Goal: Task Accomplishment & Management: Manage account settings

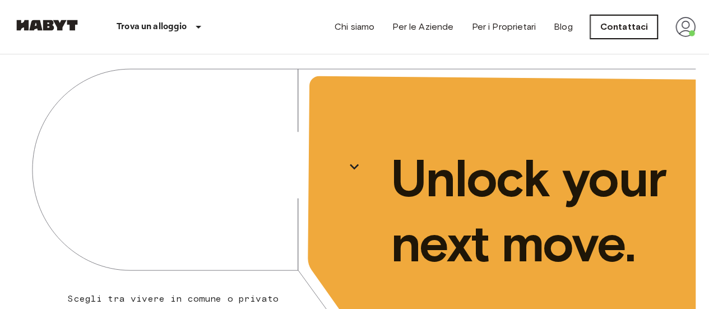
click at [617, 29] on link "Contattaci" at bounding box center [623, 27] width 67 height 24
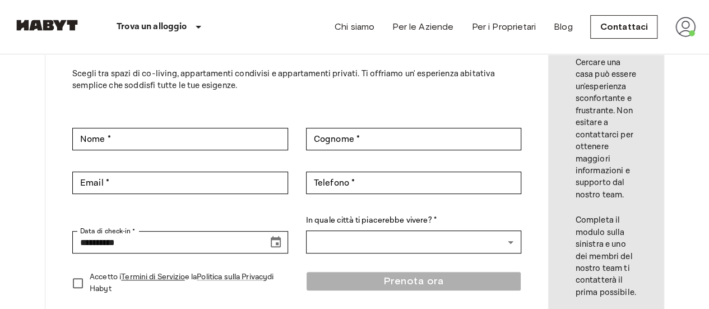
scroll to position [108, 0]
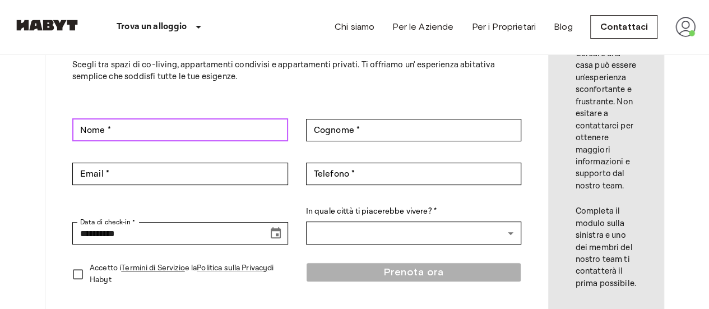
click at [210, 132] on input "Nome *" at bounding box center [180, 130] width 216 height 22
type input "*********"
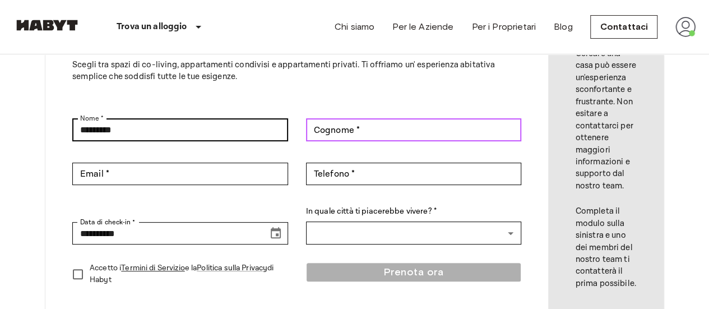
type input "**********"
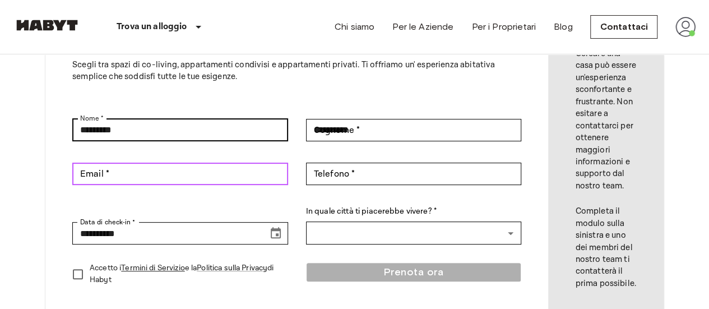
type input "**********"
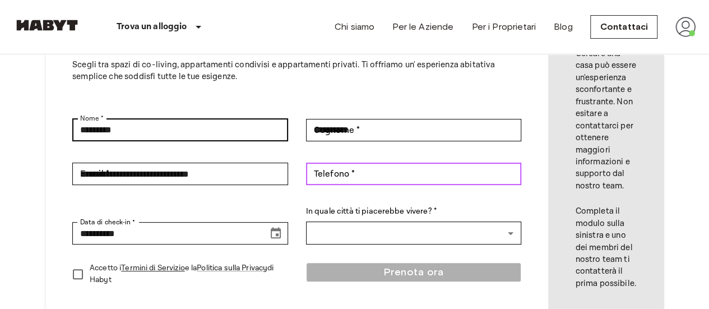
type input "**********"
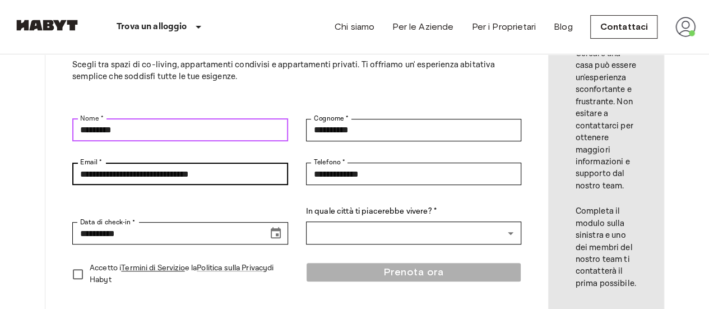
scroll to position [149, 0]
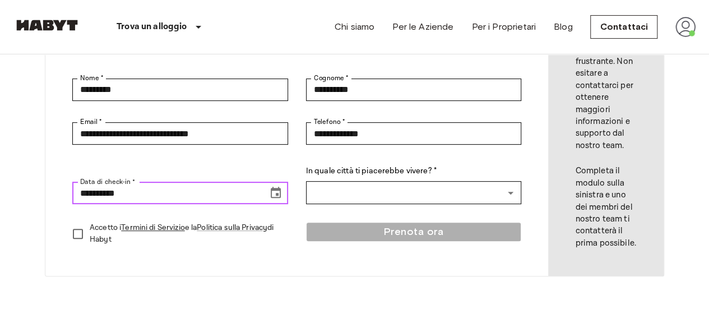
click at [86, 193] on input "**********" at bounding box center [166, 193] width 188 height 22
click at [93, 192] on input "**********" at bounding box center [166, 193] width 188 height 22
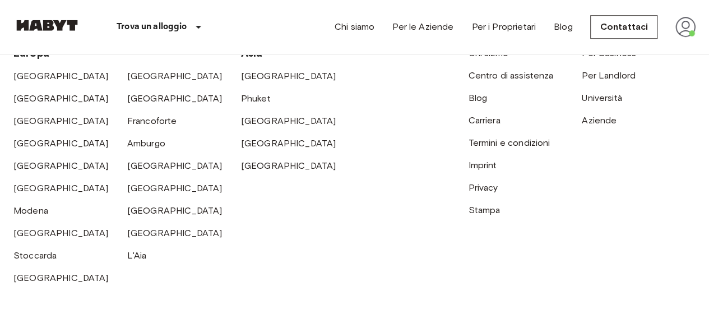
scroll to position [493, 0]
type input "**********"
click at [499, 75] on link "Centro di assistenza" at bounding box center [510, 76] width 85 height 11
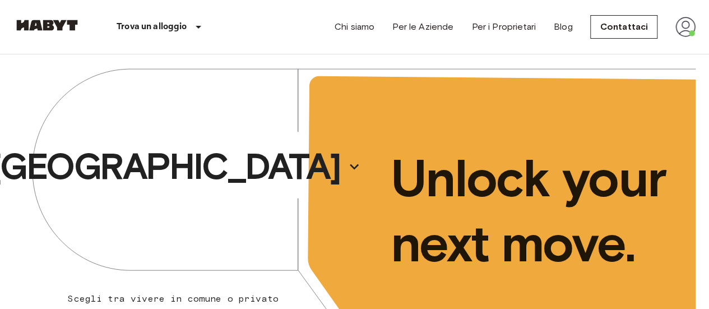
click at [678, 30] on img at bounding box center [685, 27] width 20 height 20
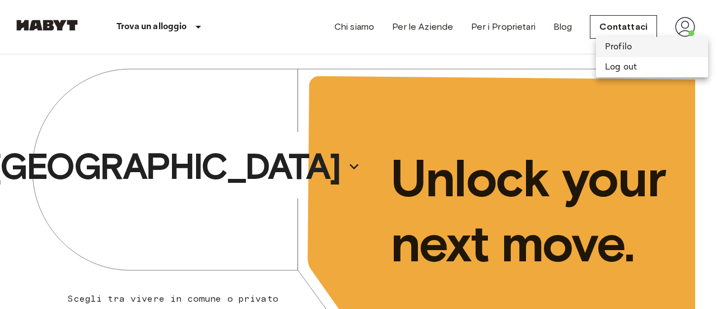
click at [628, 47] on li "Profilo" at bounding box center [652, 47] width 112 height 20
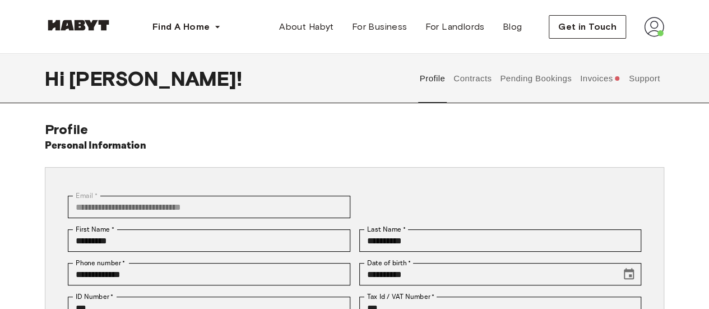
click at [600, 81] on button "Invoices" at bounding box center [599, 78] width 43 height 49
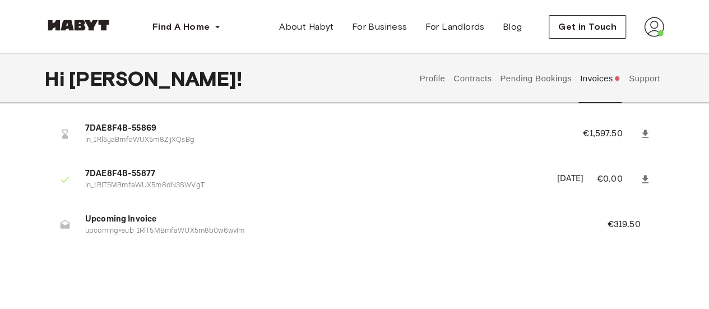
scroll to position [83, 0]
click at [135, 128] on span "7DAE8F4B-55869" at bounding box center [320, 128] width 471 height 13
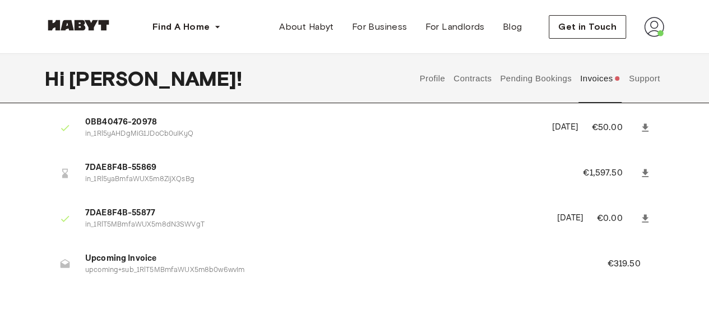
scroll to position [45, 0]
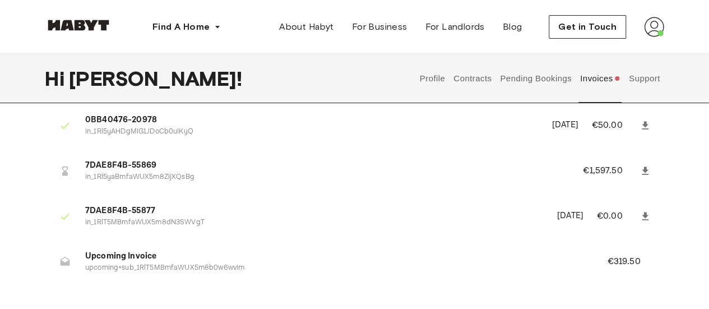
click at [612, 169] on p "€1,597.50" at bounding box center [610, 170] width 54 height 13
click at [110, 165] on span "7DAE8F4B-55869" at bounding box center [320, 165] width 471 height 13
click at [555, 73] on button "Pending Bookings" at bounding box center [536, 78] width 75 height 49
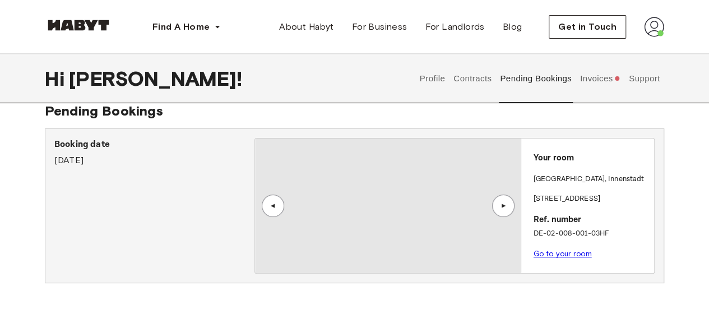
scroll to position [11, 0]
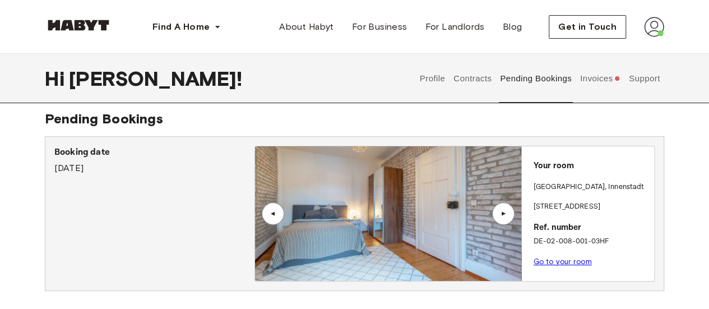
click at [555, 261] on link "Go to your room" at bounding box center [563, 261] width 58 height 8
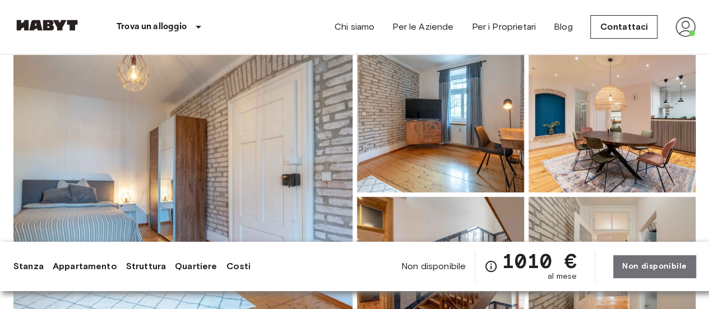
scroll to position [101, 0]
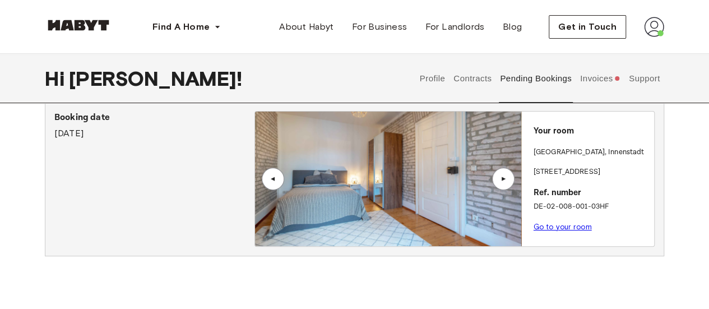
scroll to position [48, 0]
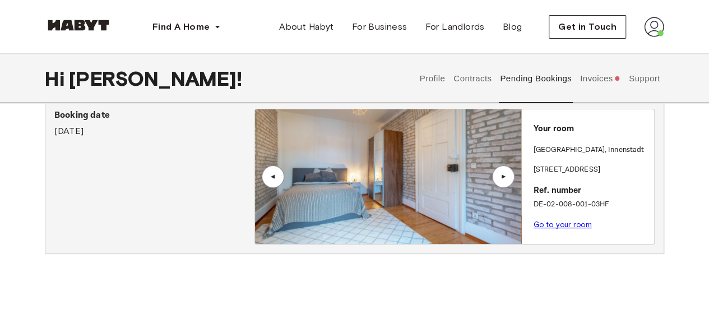
click at [596, 82] on button "Invoices" at bounding box center [599, 78] width 43 height 49
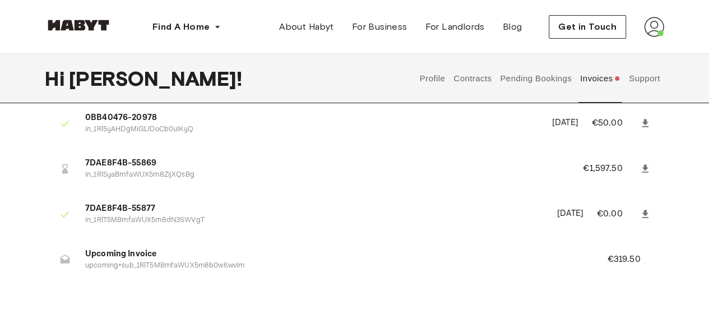
click at [598, 166] on p "€1,597.50" at bounding box center [610, 168] width 54 height 13
click at [101, 168] on span "7DAE8F4B-55869" at bounding box center [320, 163] width 471 height 13
click at [59, 168] on div at bounding box center [65, 169] width 22 height 22
click at [139, 247] on li "Upcoming Invoice upcoming+sub_1RlT5MBmfaWUX5m8b0w6wvIm €319.50" at bounding box center [354, 259] width 619 height 39
click at [106, 258] on span "Upcoming Invoice" at bounding box center [332, 254] width 495 height 13
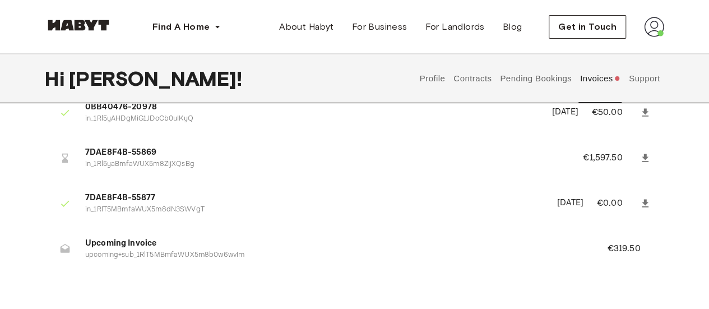
scroll to position [60, 0]
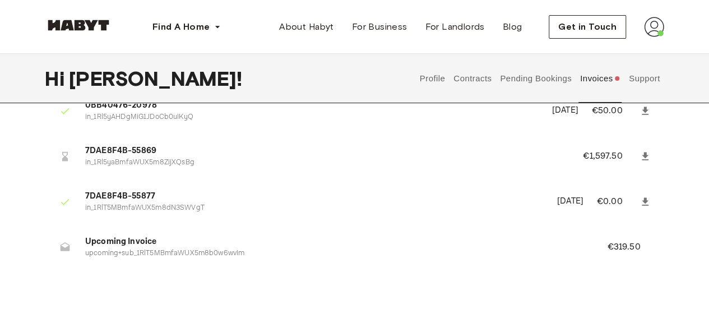
click at [197, 164] on p "in_1Rl5yaBmfaWUX5m8ZijXQsBg" at bounding box center [320, 163] width 471 height 11
click at [125, 148] on span "7DAE8F4B-55869" at bounding box center [320, 151] width 471 height 13
click at [651, 77] on button "Support" at bounding box center [644, 78] width 34 height 49
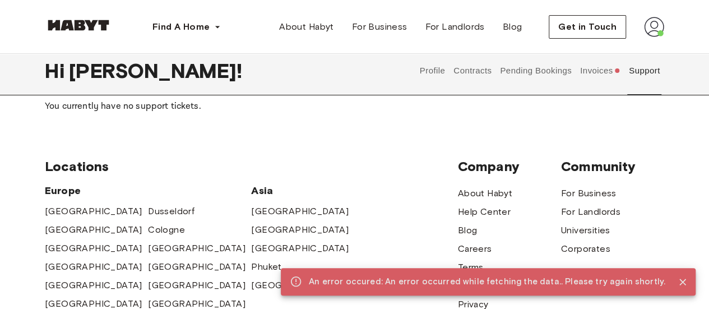
scroll to position [99, 0]
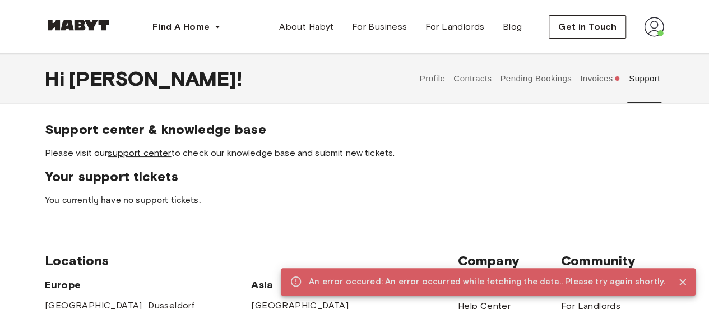
click at [161, 154] on link "support center" at bounding box center [139, 152] width 63 height 11
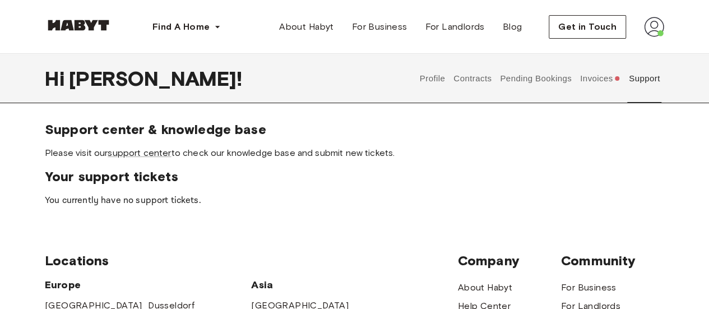
click at [311, 143] on section "Support center & knowledge base Please visit our support center to check our kn…" at bounding box center [354, 140] width 619 height 38
click at [617, 70] on button "Invoices" at bounding box center [599, 78] width 43 height 49
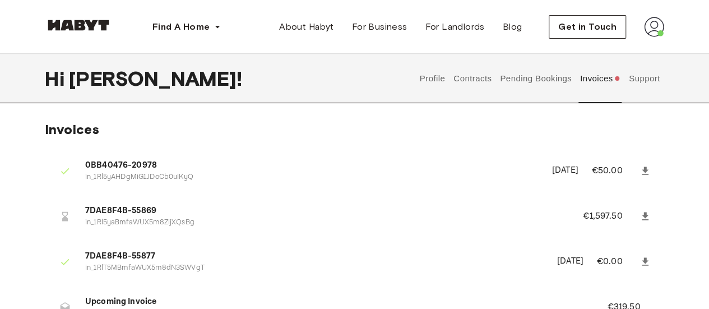
click at [475, 84] on button "Contracts" at bounding box center [472, 78] width 41 height 49
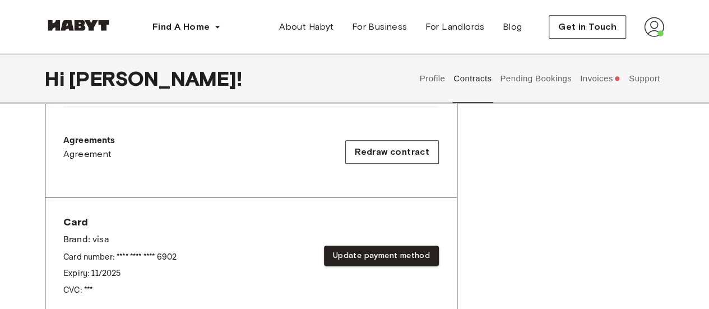
scroll to position [353, 0]
click at [170, 239] on p "Brand: visa" at bounding box center [119, 239] width 113 height 13
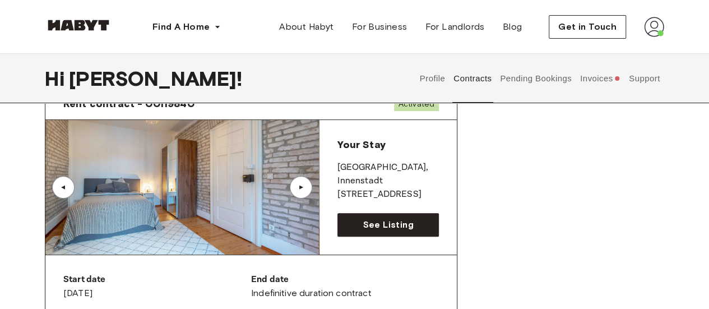
scroll to position [4, 0]
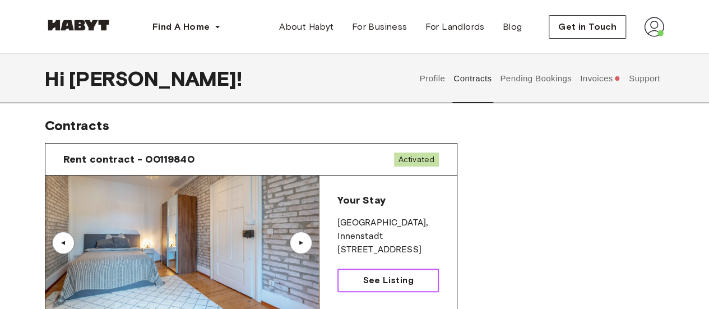
click at [367, 279] on span "See Listing" at bounding box center [388, 280] width 50 height 13
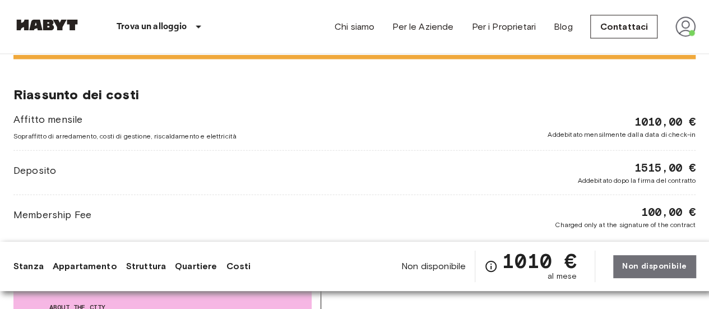
scroll to position [1186, 0]
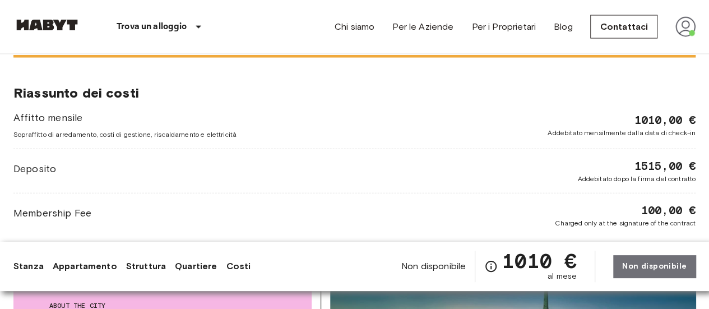
click at [577, 180] on span "Addebitato dopo la firma del contratto" at bounding box center [636, 179] width 118 height 10
click at [49, 182] on div "Affitto mensile Sopraffitto di arredamento, costi di gestione, riscaldamento e …" at bounding box center [354, 169] width 682 height 118
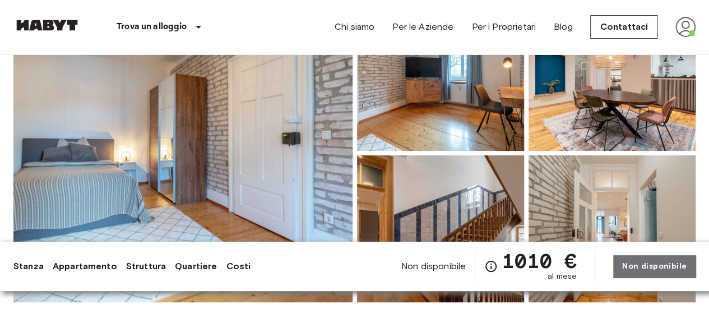
scroll to position [0, 0]
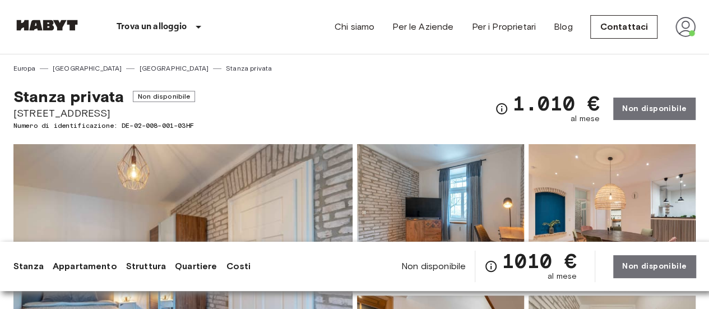
click at [695, 36] on img at bounding box center [685, 27] width 20 height 20
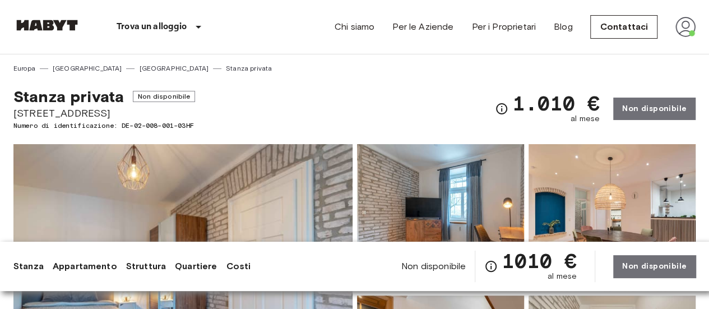
click at [692, 27] on img at bounding box center [685, 27] width 20 height 20
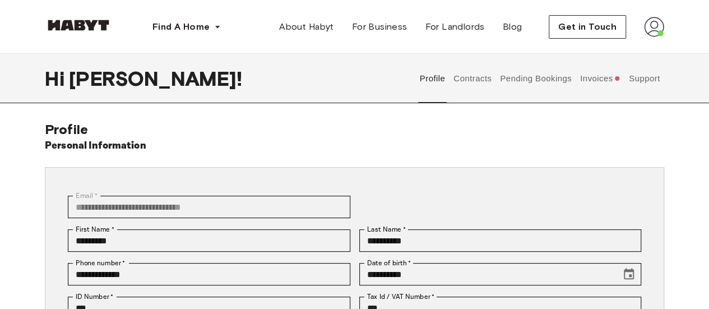
click at [351, 62] on div "Hi [PERSON_NAME] ! Profile Contracts Pending Bookings Invoices Support" at bounding box center [354, 78] width 619 height 49
click at [574, 29] on span "Get in Touch" at bounding box center [587, 26] width 58 height 13
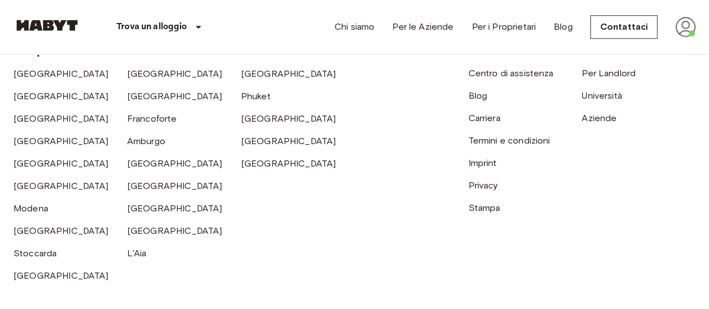
scroll to position [495, 0]
click at [149, 209] on link "[GEOGRAPHIC_DATA]" at bounding box center [174, 208] width 95 height 11
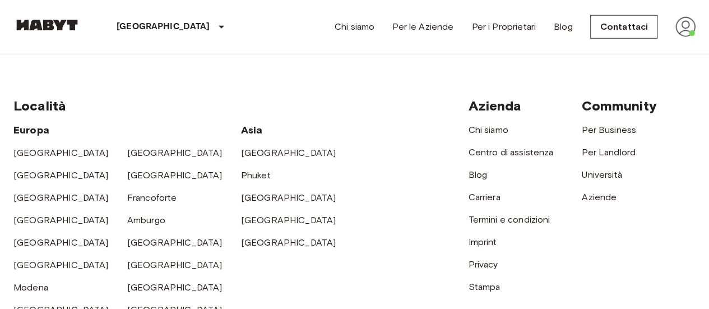
scroll to position [1525, 0]
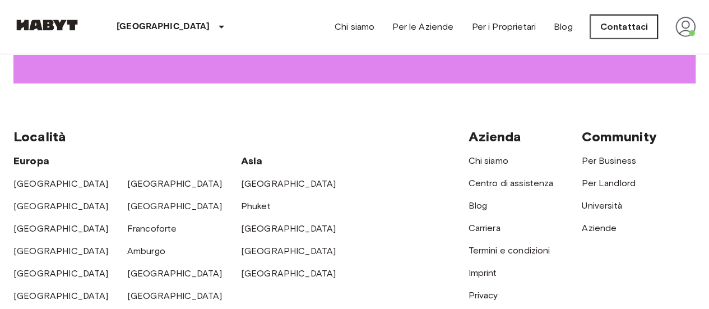
click at [615, 30] on link "Contattaci" at bounding box center [623, 27] width 67 height 24
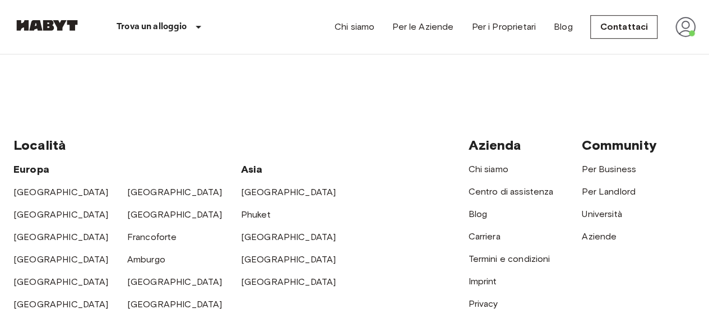
scroll to position [368, 0]
